Goal: Transaction & Acquisition: Download file/media

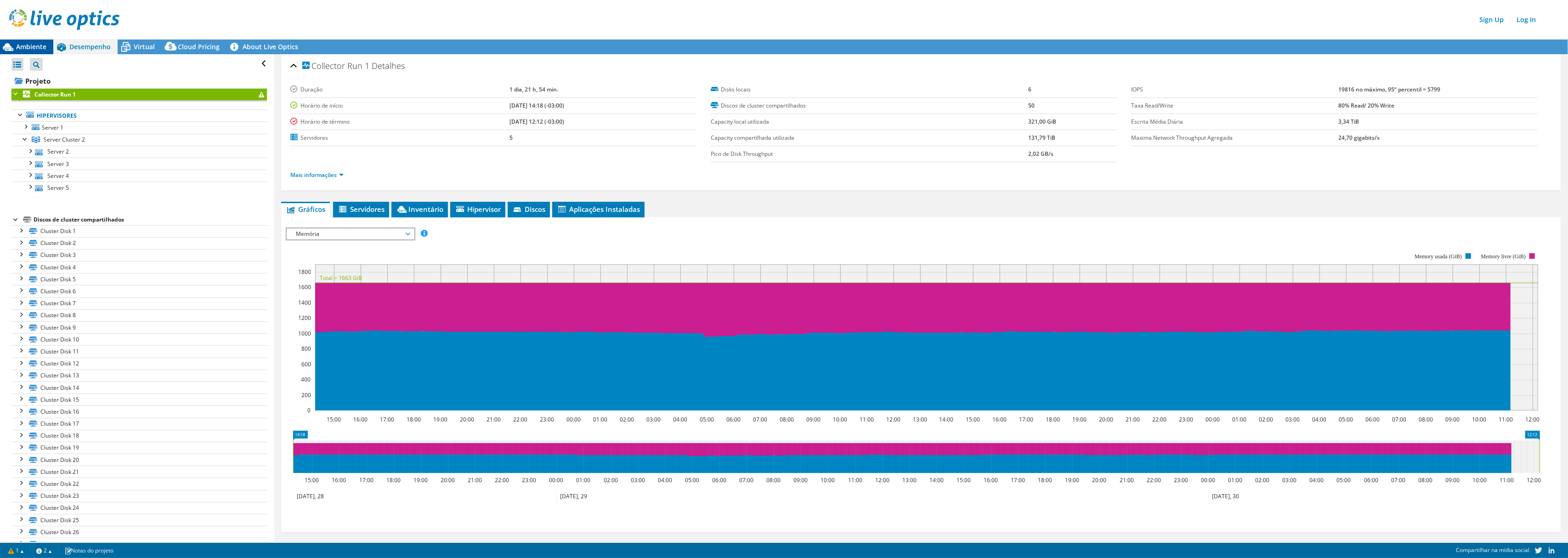
click at [31, 42] on div "Ambiente" at bounding box center [27, 47] width 54 height 15
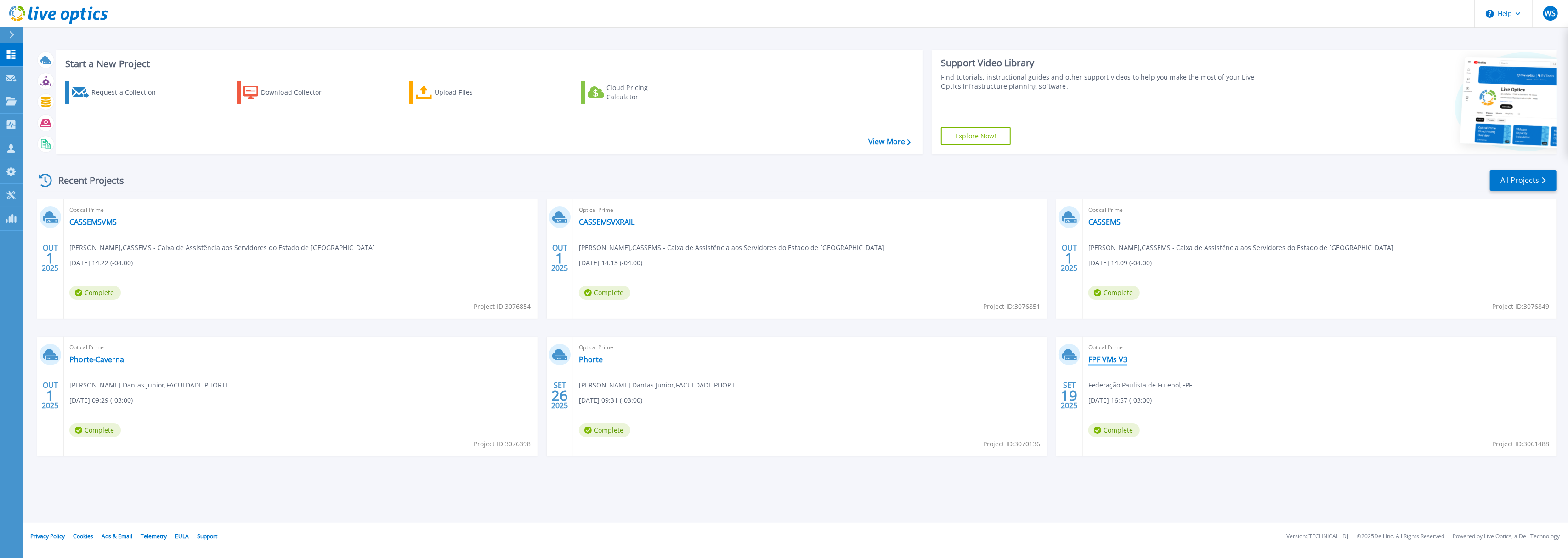
click at [1116, 361] on link "FPF VMs V3" at bounding box center [1108, 359] width 39 height 9
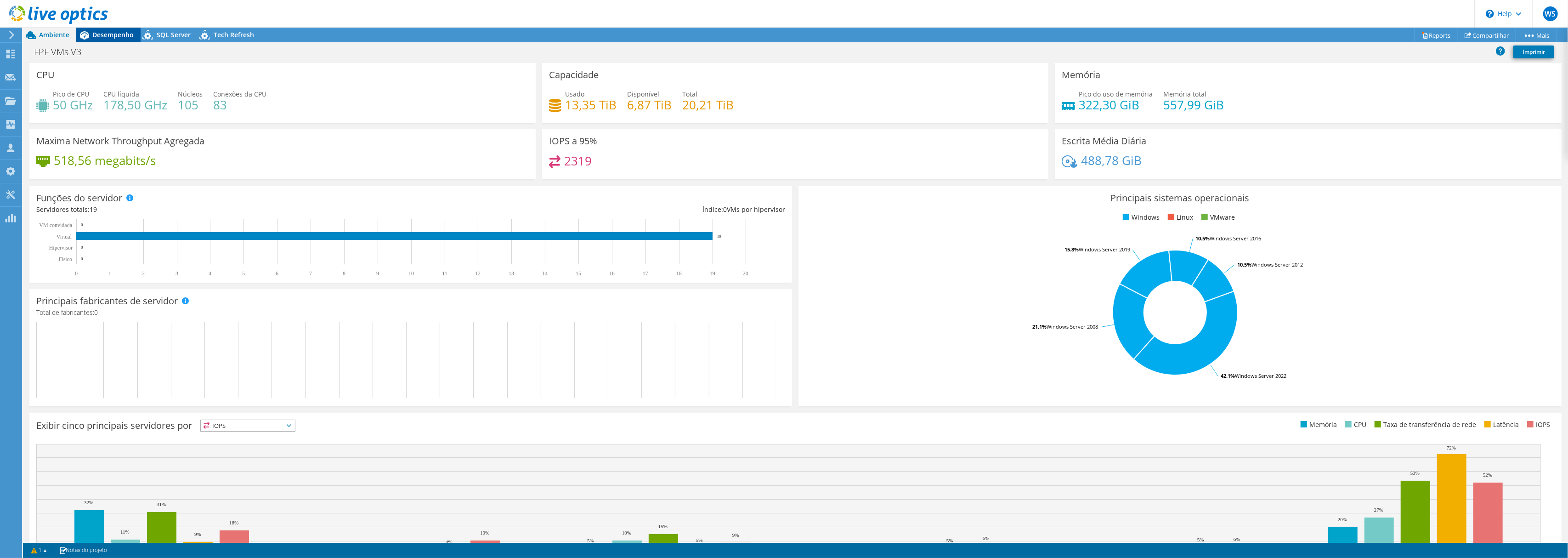
click at [114, 29] on div "Desempenho" at bounding box center [108, 35] width 65 height 15
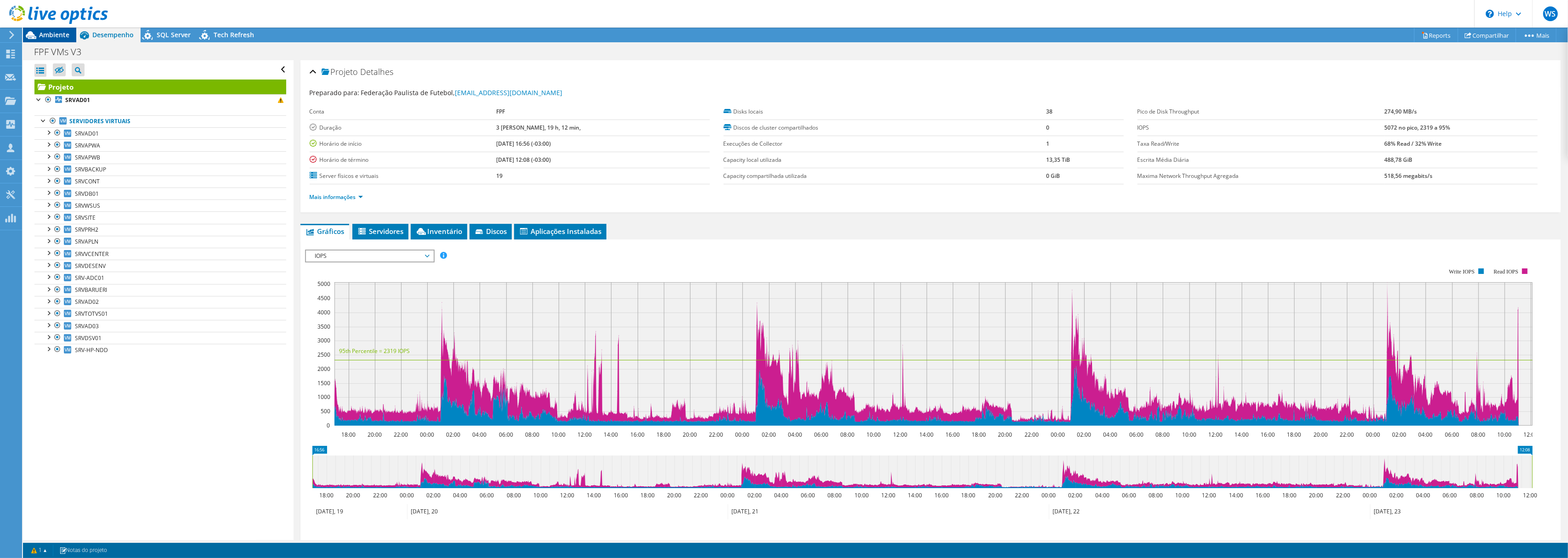
click at [47, 36] on span "Ambiente" at bounding box center [54, 35] width 30 height 9
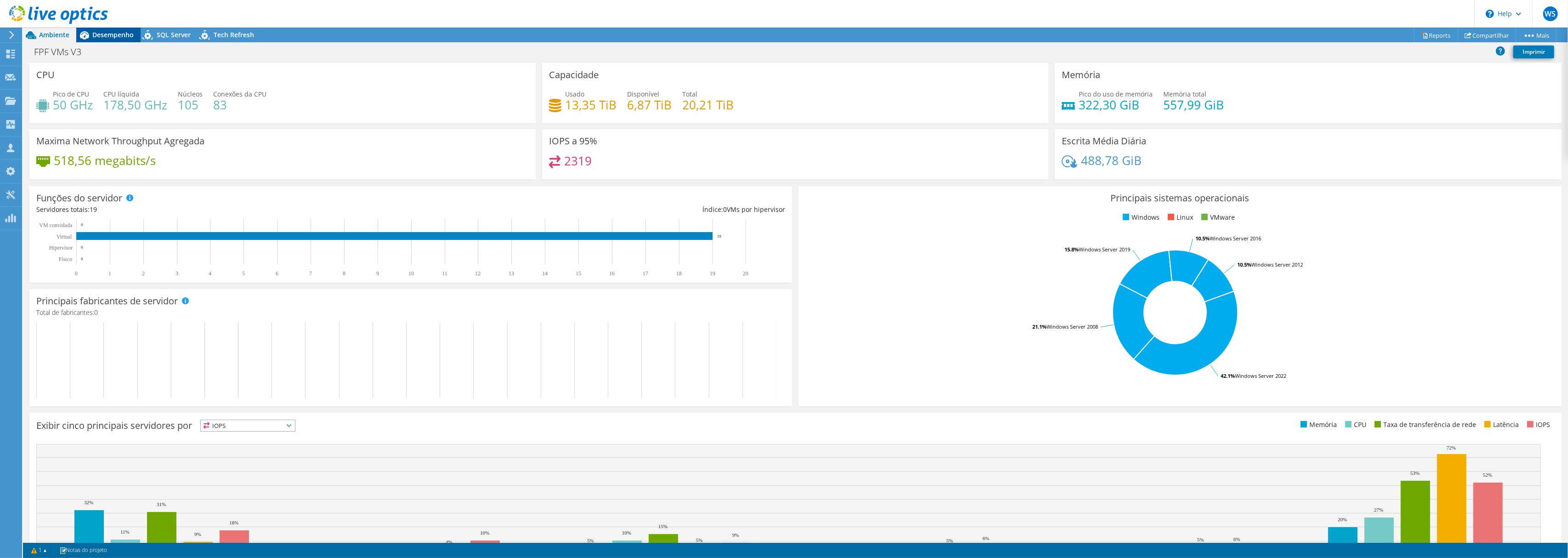
click at [110, 32] on span "Desempenho" at bounding box center [113, 35] width 41 height 9
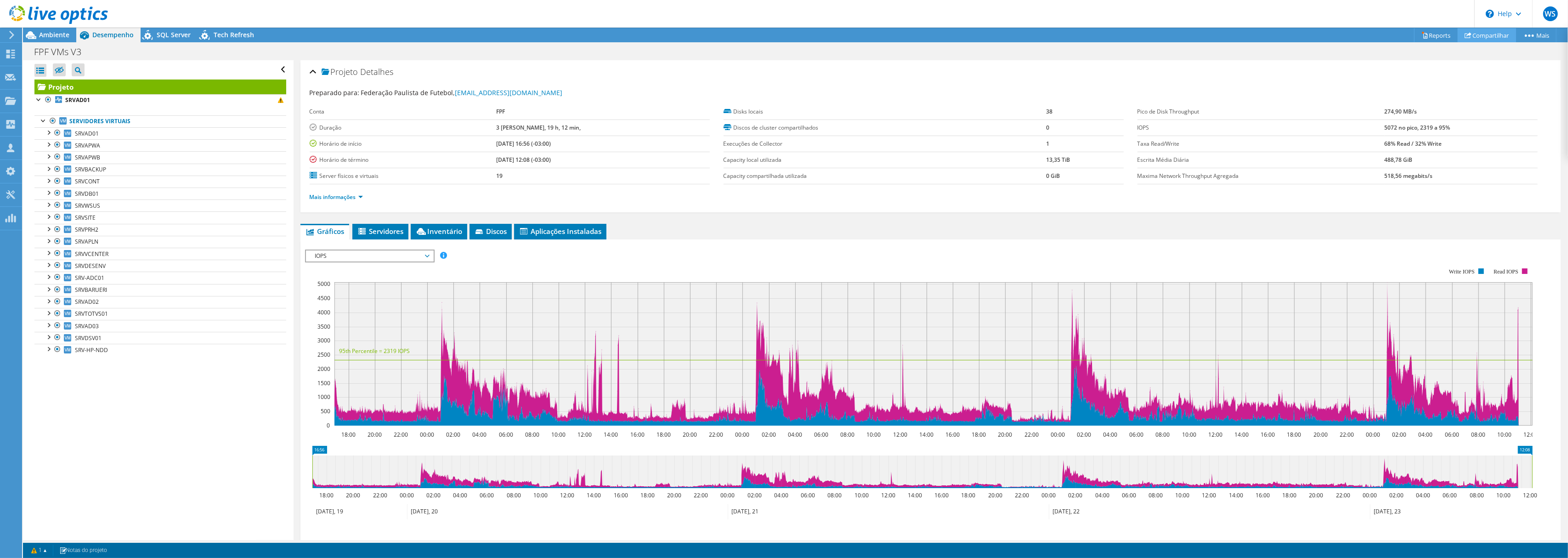
click at [1479, 32] on link "Compartilhar" at bounding box center [1487, 35] width 58 height 14
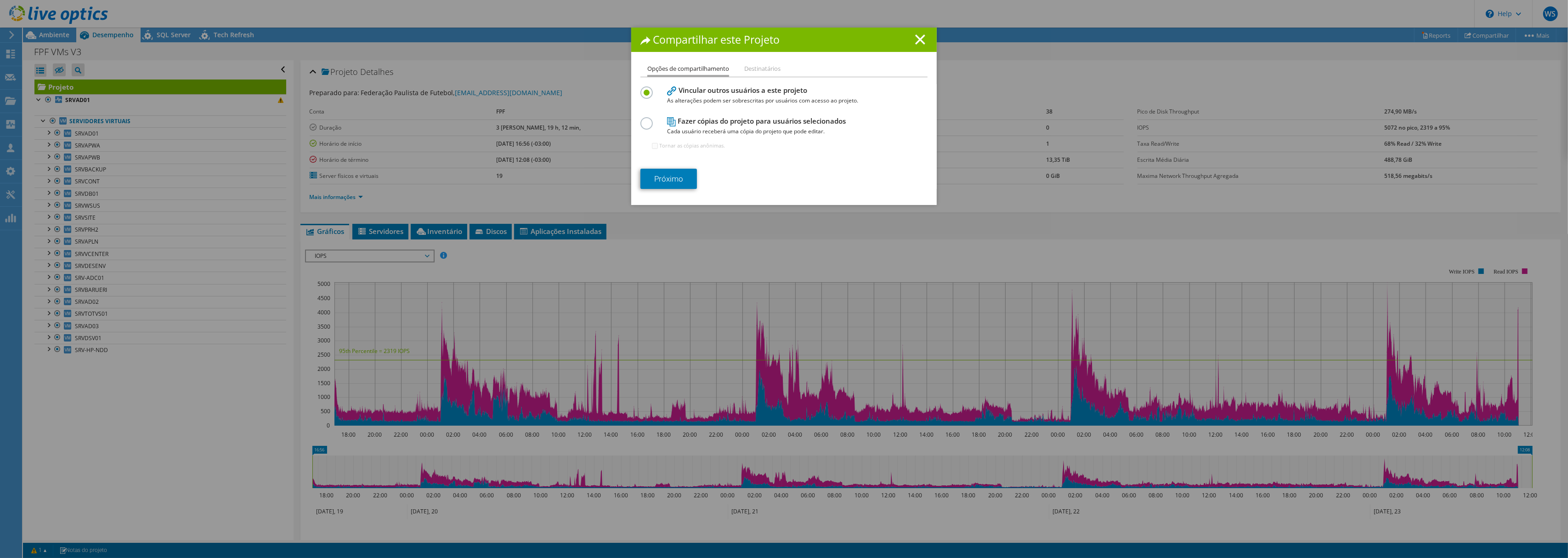
click at [765, 66] on li "Destinatários" at bounding box center [763, 69] width 37 height 12
click at [919, 32] on div "Compartilhar este Projeto" at bounding box center [784, 40] width 306 height 24
click at [915, 35] on line at bounding box center [920, 39] width 9 height 9
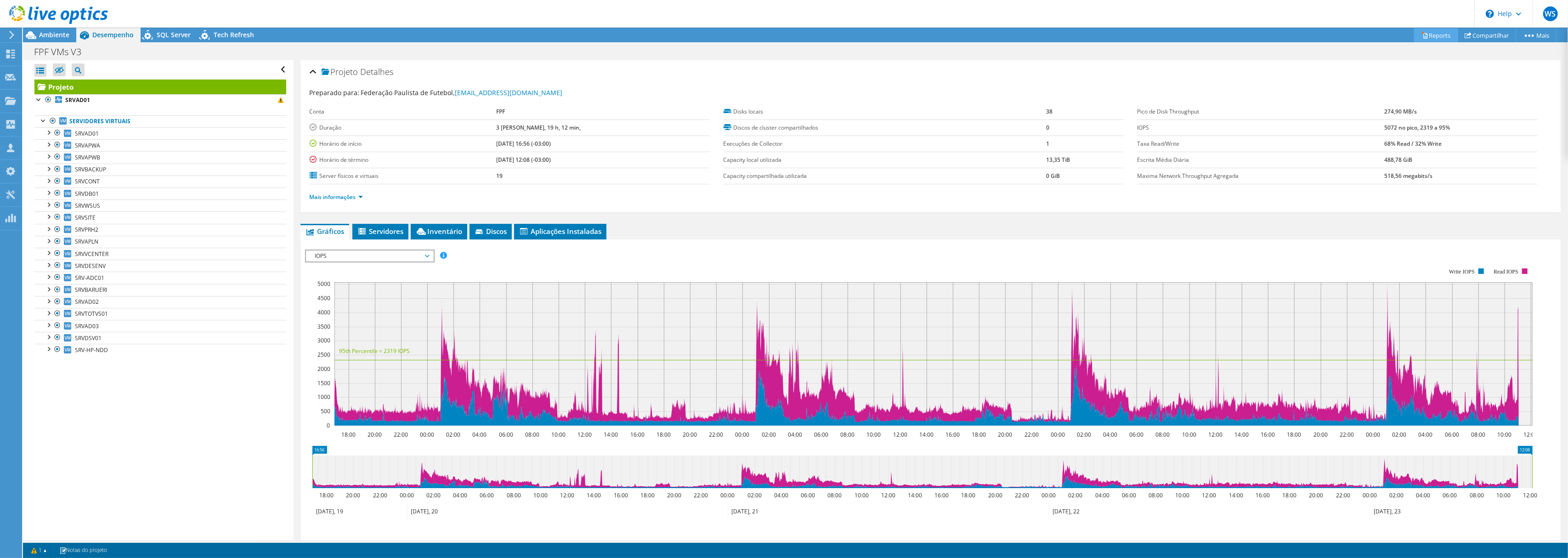
click at [1433, 30] on link "Reports" at bounding box center [1436, 35] width 44 height 14
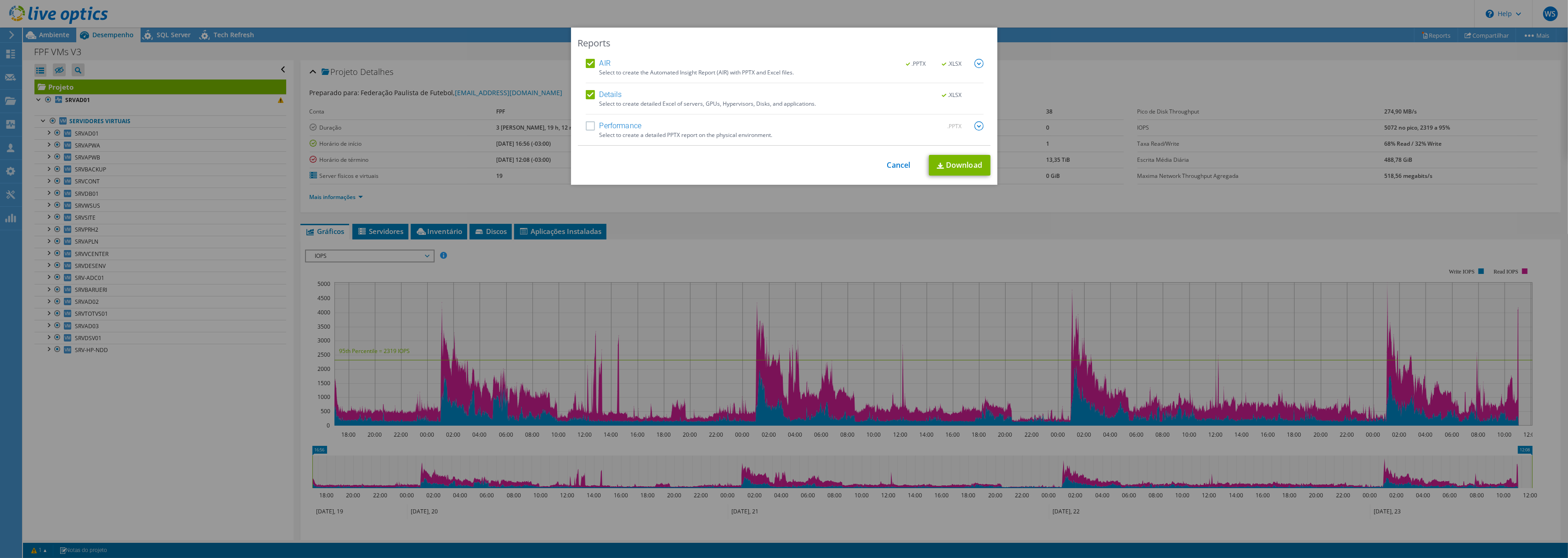
click at [605, 127] on label "Performance" at bounding box center [614, 125] width 56 height 9
click at [0, 0] on input "Performance" at bounding box center [0, 0] width 0 height 0
click at [970, 166] on link "Download" at bounding box center [959, 165] width 61 height 21
click at [889, 164] on link "Cancel" at bounding box center [898, 165] width 23 height 9
